Goal: Information Seeking & Learning: Learn about a topic

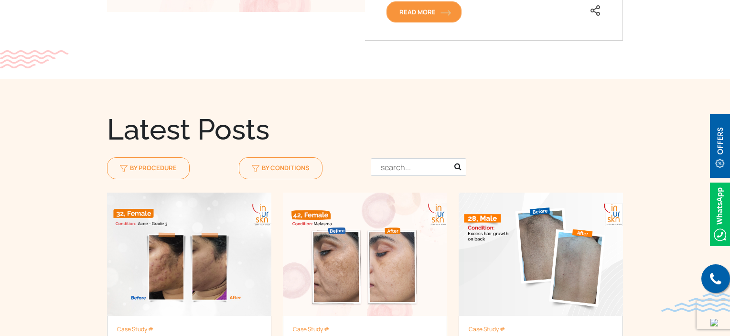
scroll to position [907, 0]
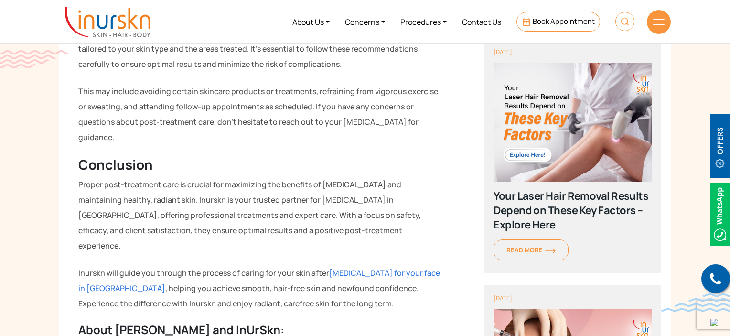
scroll to position [1178, 0]
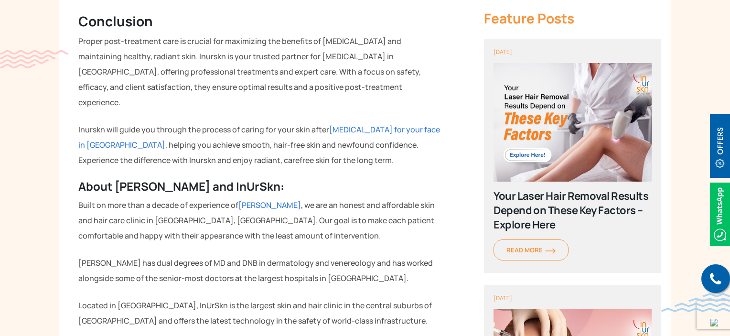
click at [263, 200] on link "[PERSON_NAME]" at bounding box center [269, 205] width 63 height 11
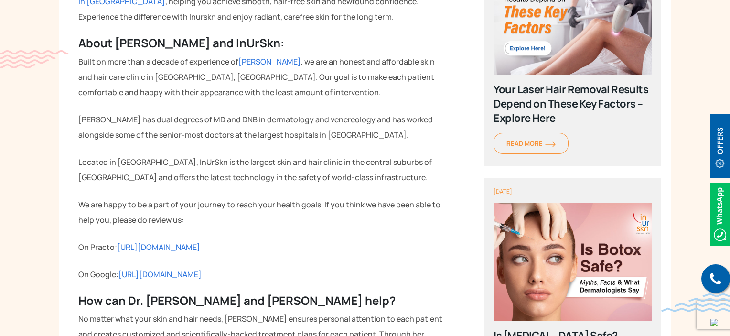
scroll to position [1369, 0]
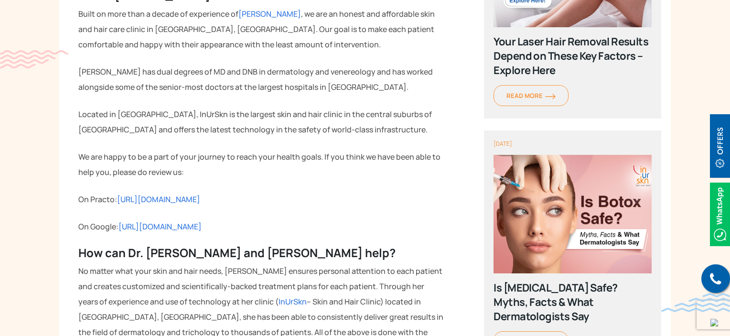
click at [160, 221] on link "https://goo.gl/zHfACo" at bounding box center [159, 226] width 83 height 11
click at [278, 296] on link "InUrSkn" at bounding box center [292, 301] width 28 height 11
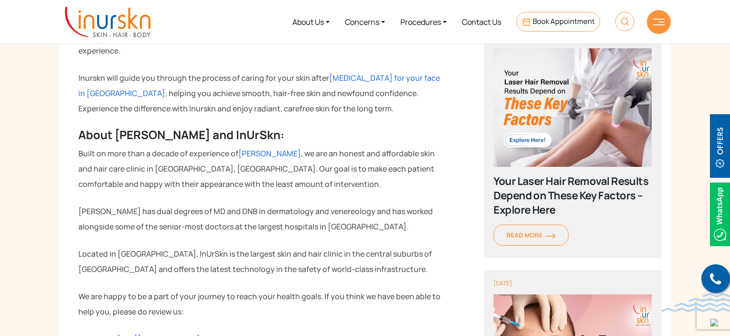
scroll to position [1224, 0]
